Goal: Find specific page/section: Find specific page/section

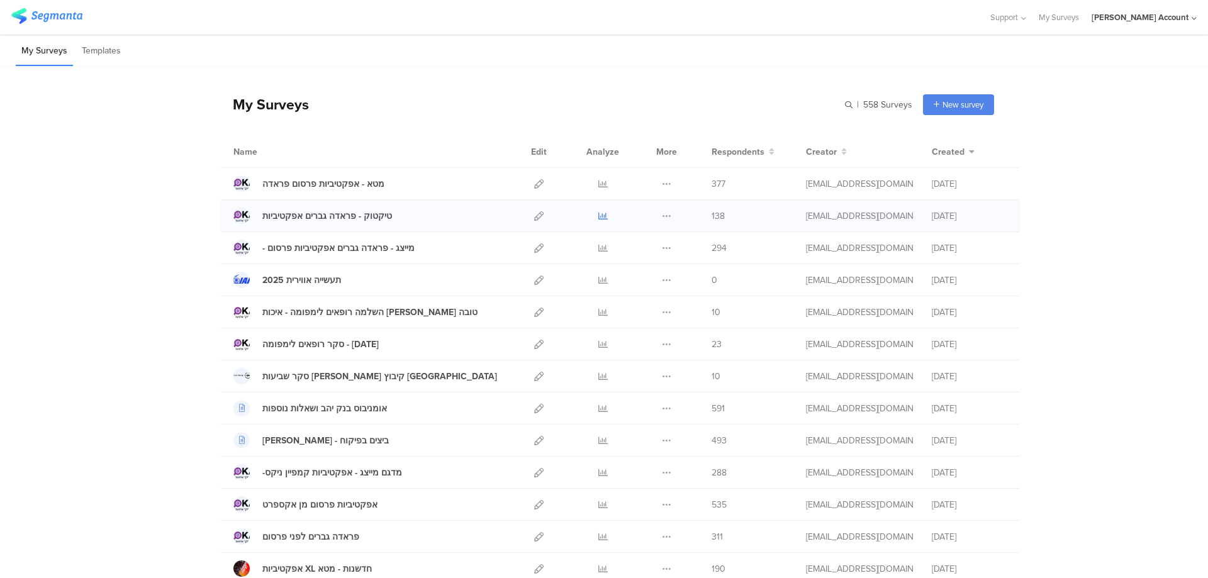
click at [598, 212] on icon at bounding box center [602, 215] width 9 height 9
